Goal: Information Seeking & Learning: Learn about a topic

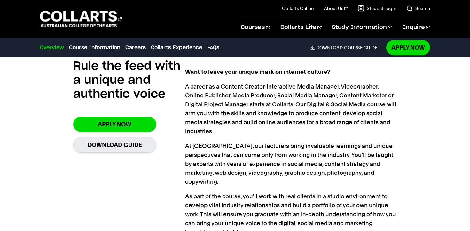
scroll to position [534, 0]
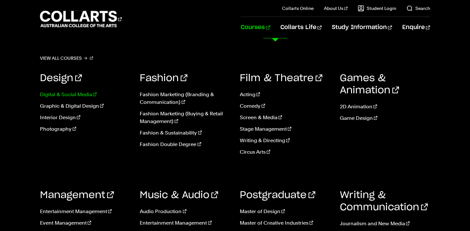
click at [80, 95] on link "Digital & Social Media" at bounding box center [85, 95] width 90 height 8
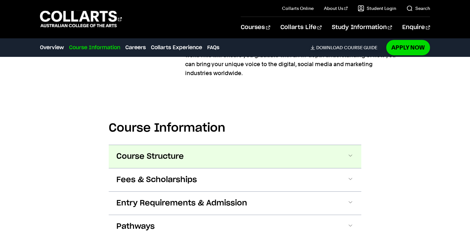
click at [231, 145] on button "Course Structure" at bounding box center [235, 156] width 253 height 23
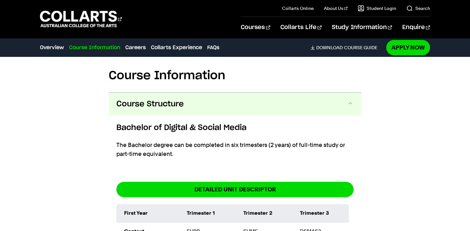
scroll to position [760, 0]
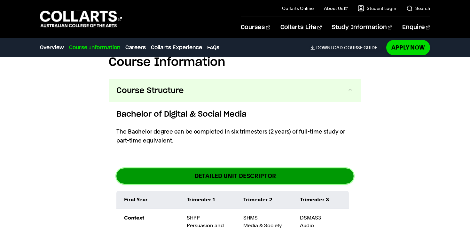
click at [253, 169] on link "DETAILED UNIT DESCRIPTOR" at bounding box center [234, 176] width 237 height 15
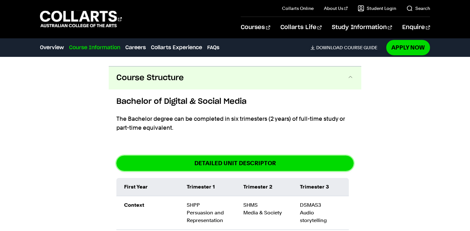
scroll to position [736, 0]
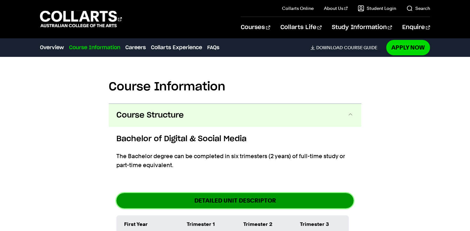
click at [225, 193] on link "DETAILED UNIT DESCRIPTOR" at bounding box center [234, 200] width 237 height 15
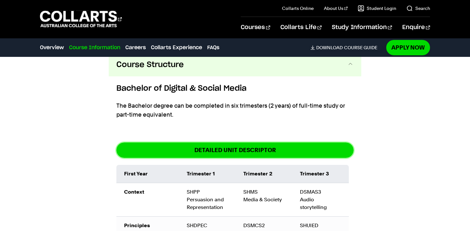
scroll to position [783, 0]
